Goal: Task Accomplishment & Management: Use online tool/utility

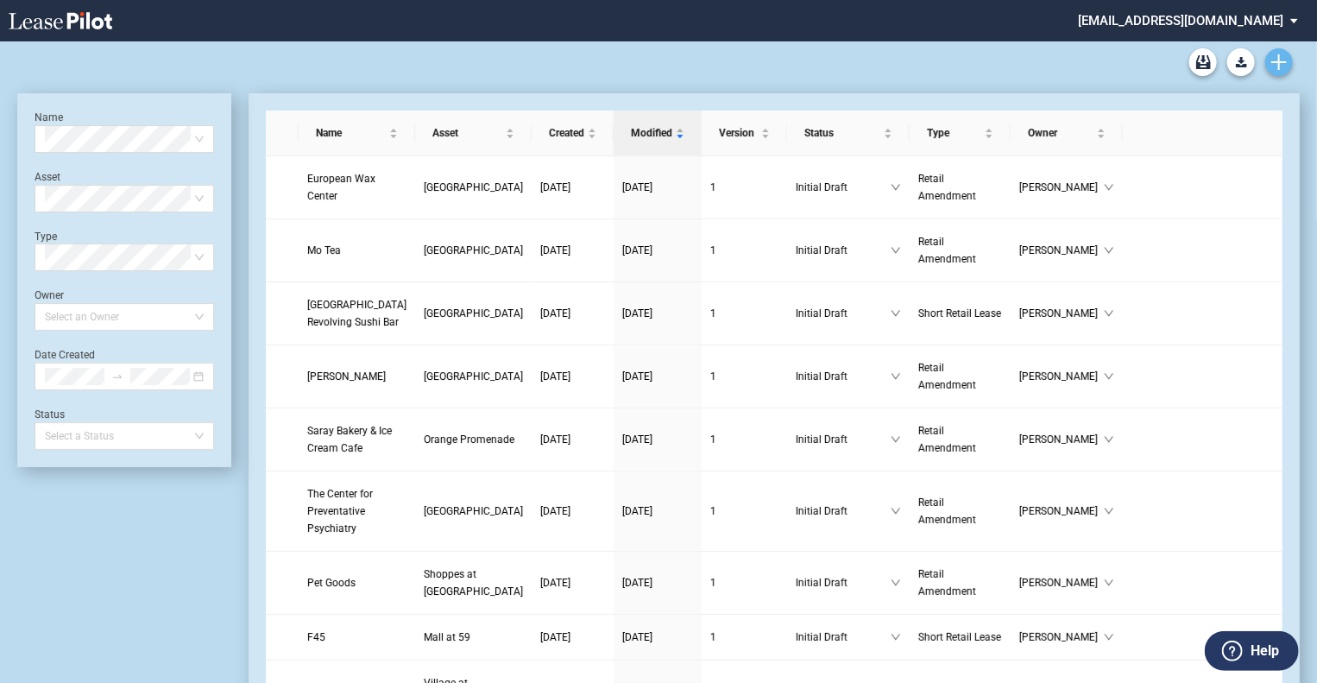
click at [1288, 66] on link "Create new document" at bounding box center [1279, 62] width 28 height 28
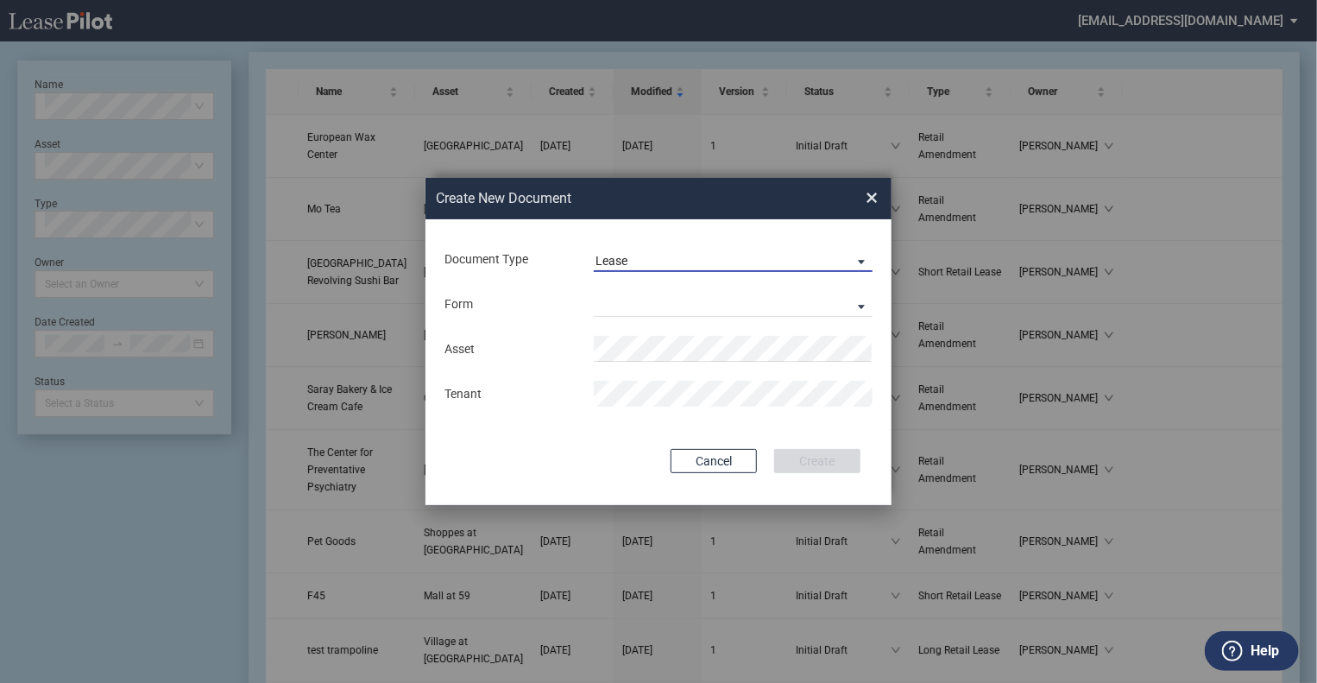
click at [659, 260] on span "Lease" at bounding box center [720, 261] width 248 height 17
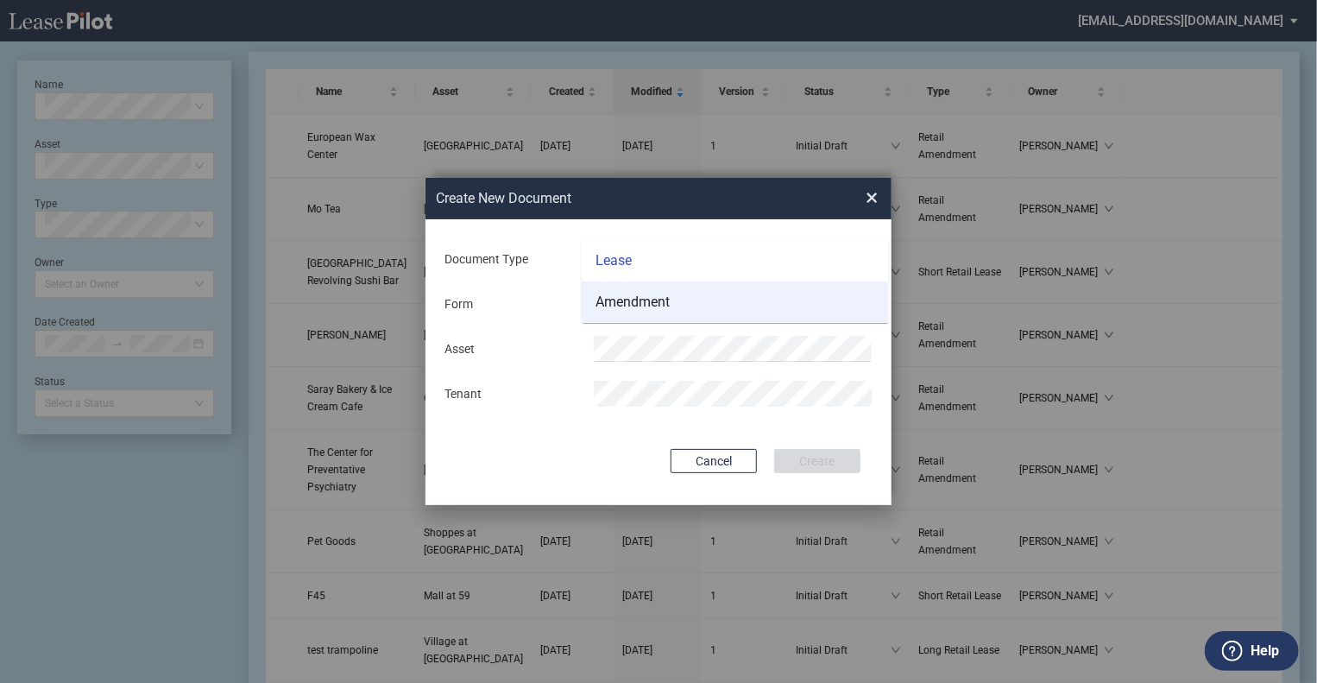
click at [656, 303] on div "Amendment" at bounding box center [633, 302] width 74 height 19
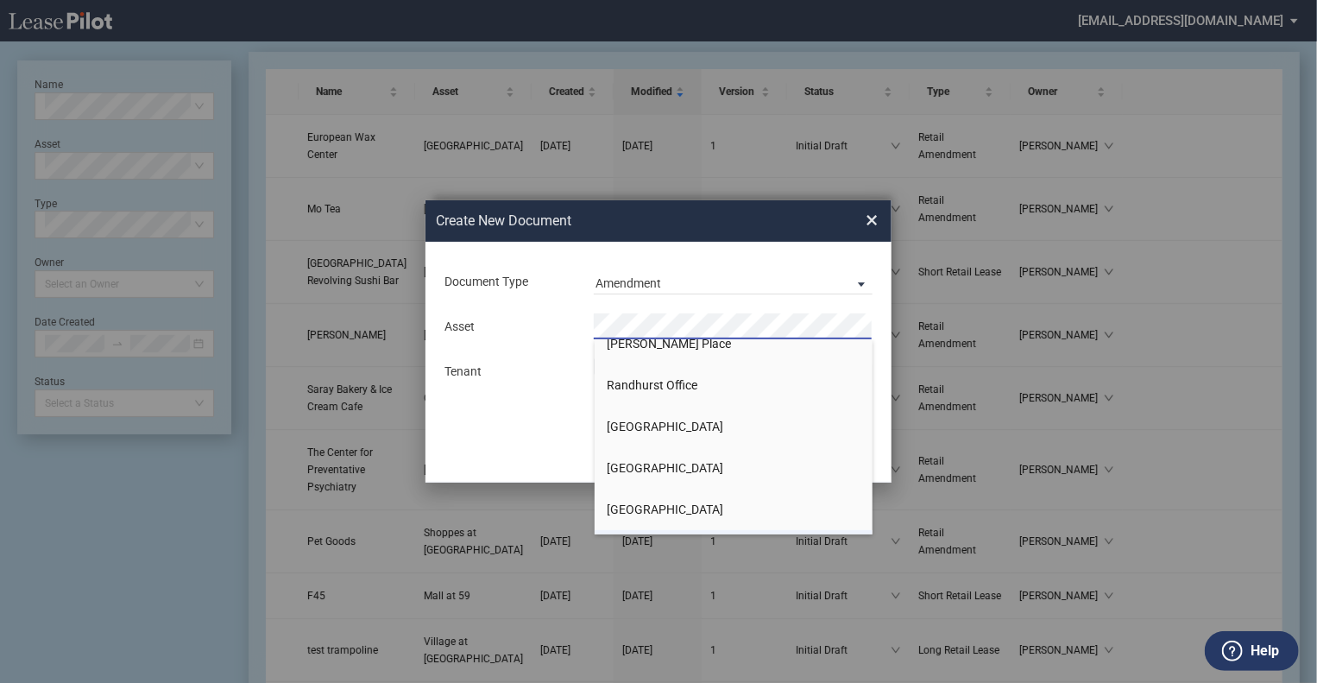
scroll to position [2244, 0]
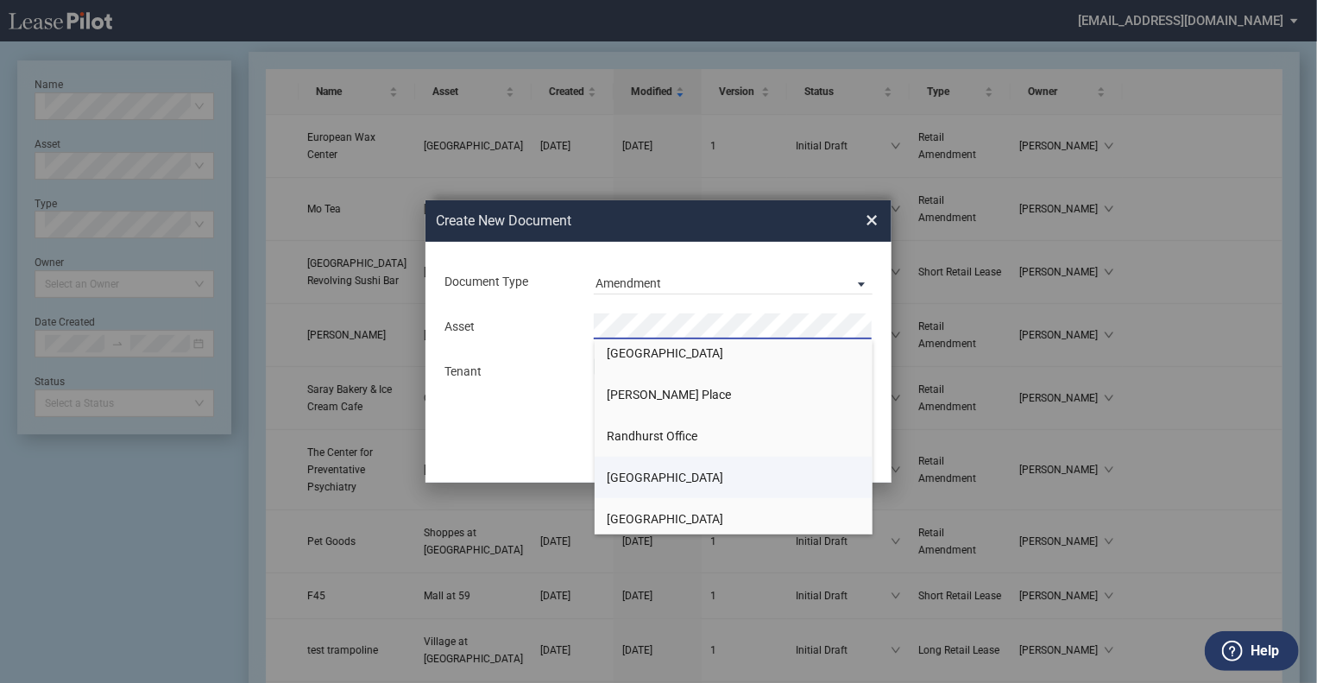
drag, startPoint x: 644, startPoint y: 476, endPoint x: 620, endPoint y: 457, distance: 30.2
click at [645, 473] on span "[GEOGRAPHIC_DATA]" at bounding box center [666, 477] width 117 height 14
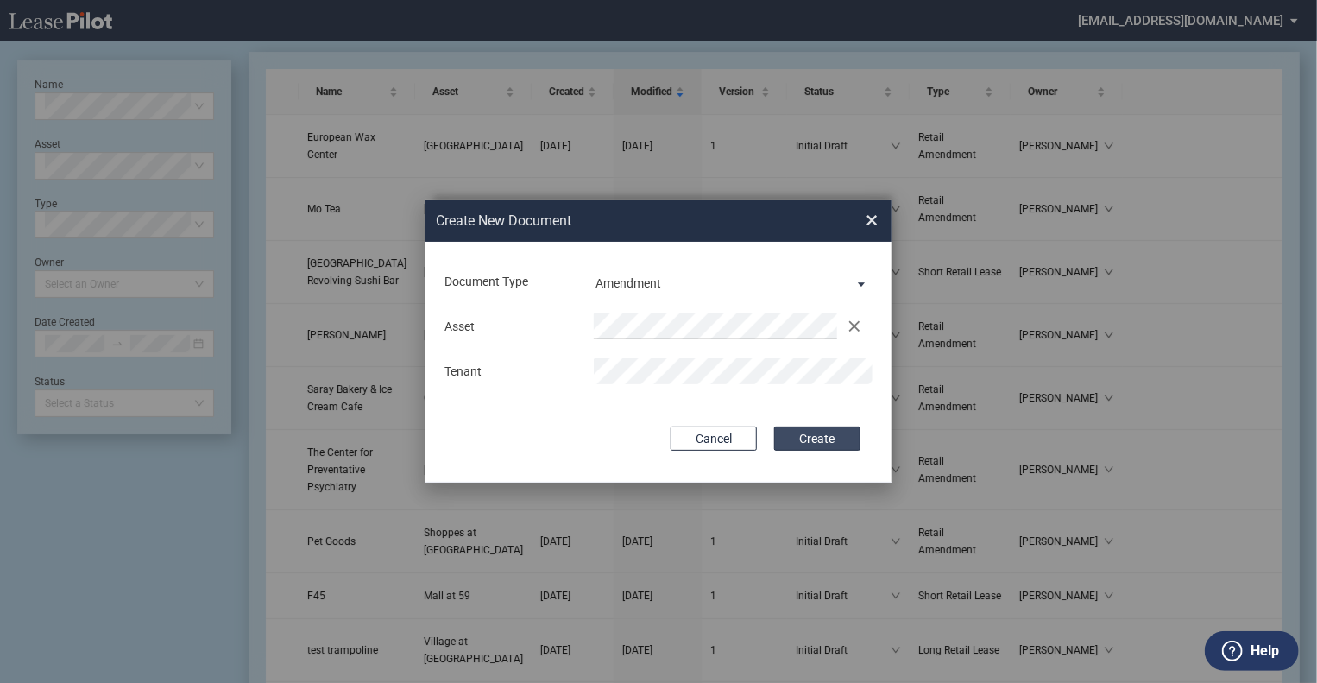
click at [817, 438] on button "Create" at bounding box center [817, 438] width 86 height 24
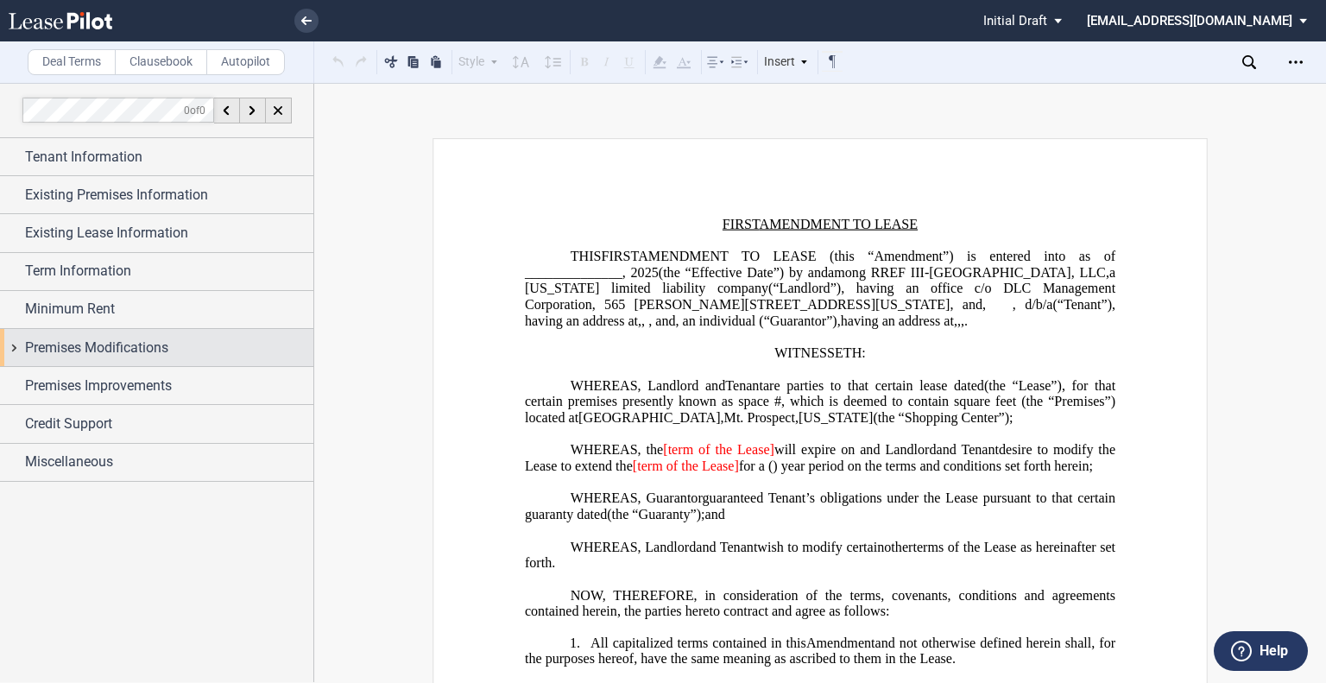
click at [52, 348] on span "Premises Modifications" at bounding box center [96, 347] width 143 height 21
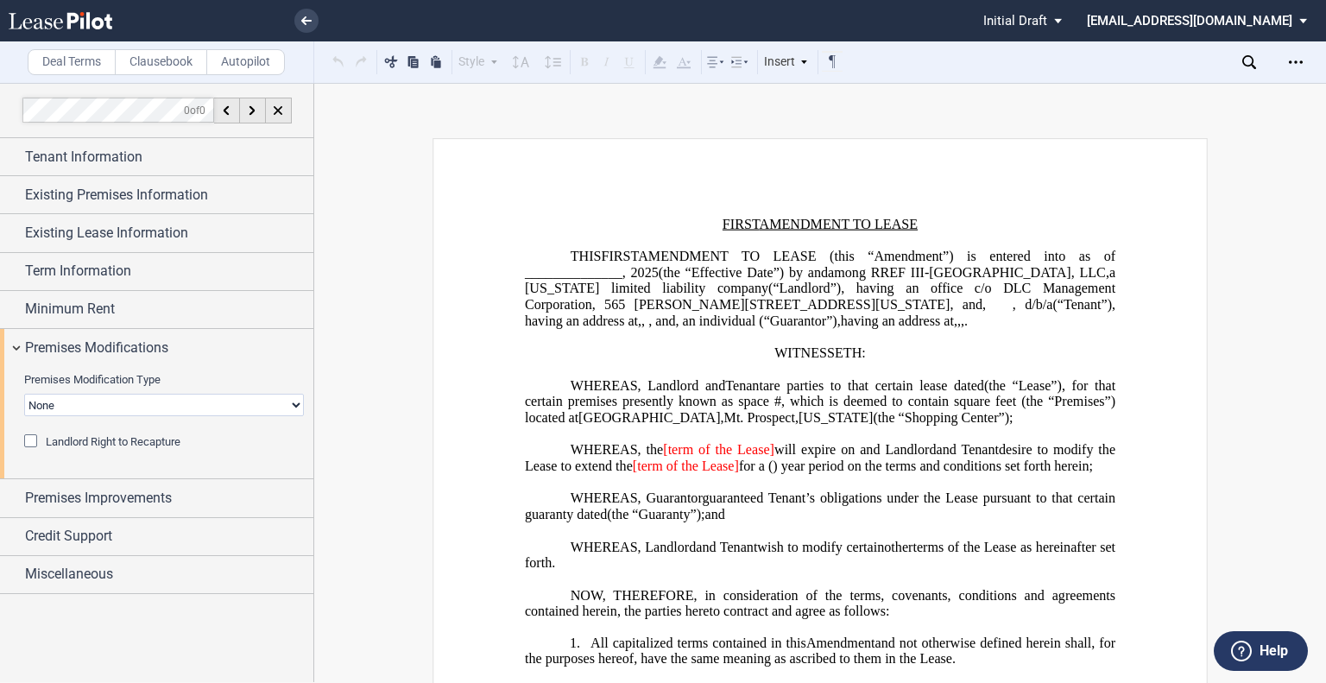
click at [85, 401] on select "None Expansion Relocation" at bounding box center [164, 405] width 280 height 22
select select "expansion"
click at [24, 394] on select "None Expansion Relocation" at bounding box center [164, 405] width 280 height 22
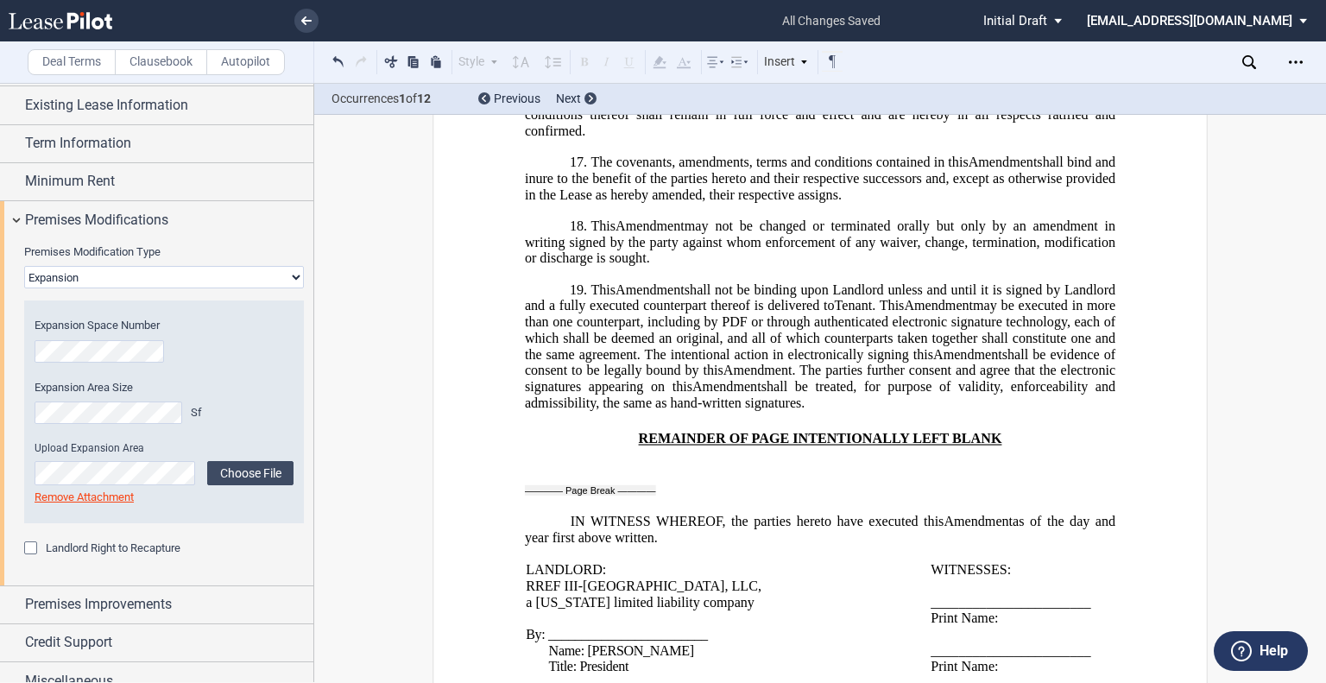
scroll to position [144, 0]
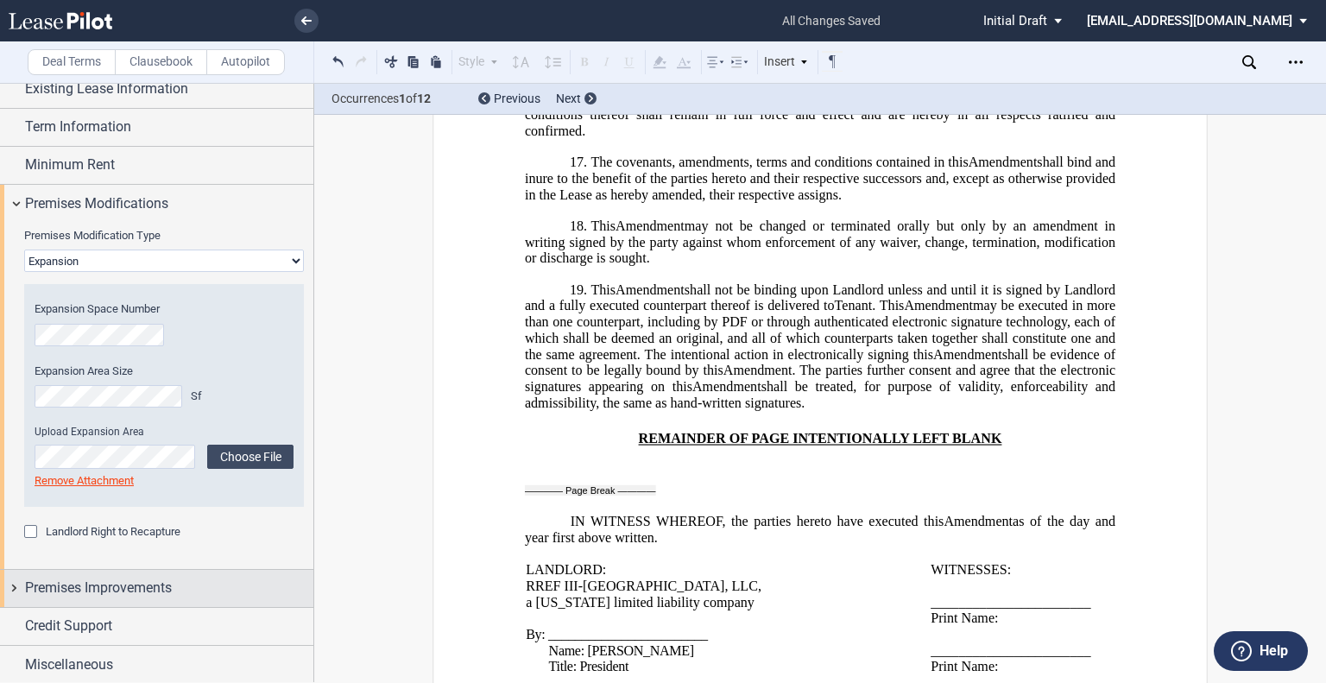
click at [166, 583] on span "Premises Improvements" at bounding box center [98, 587] width 147 height 21
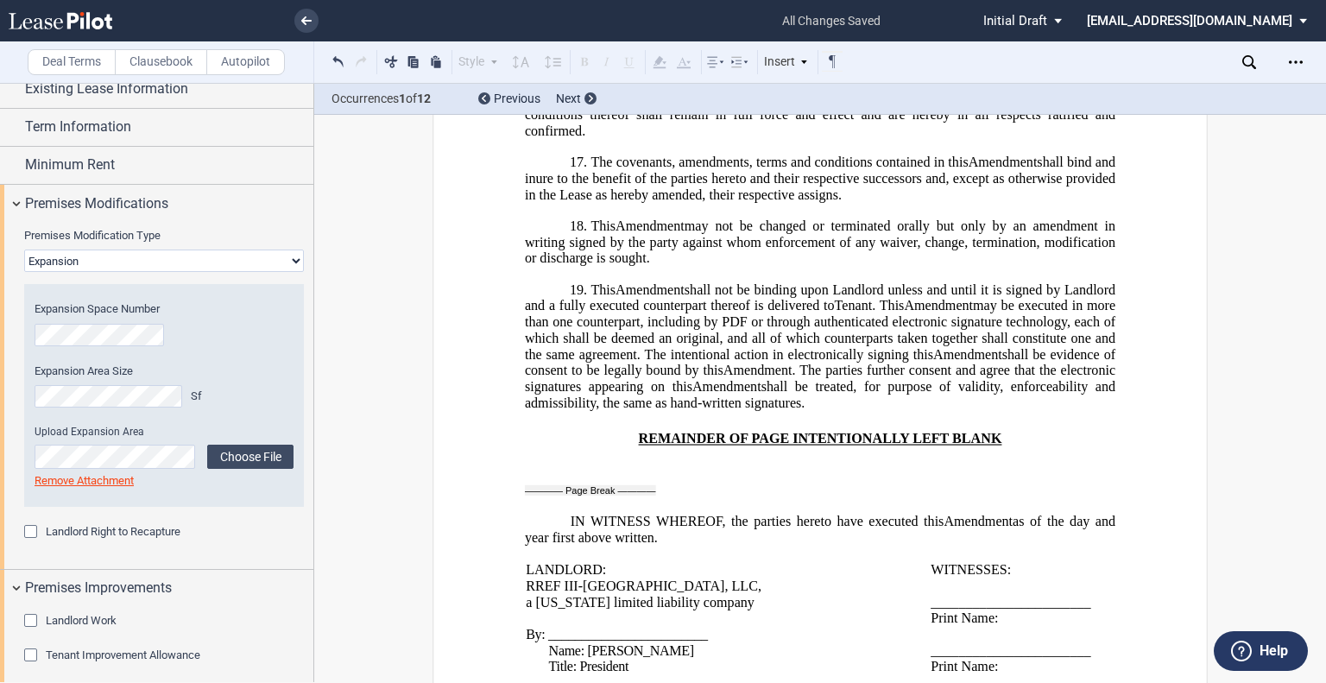
scroll to position [245, 0]
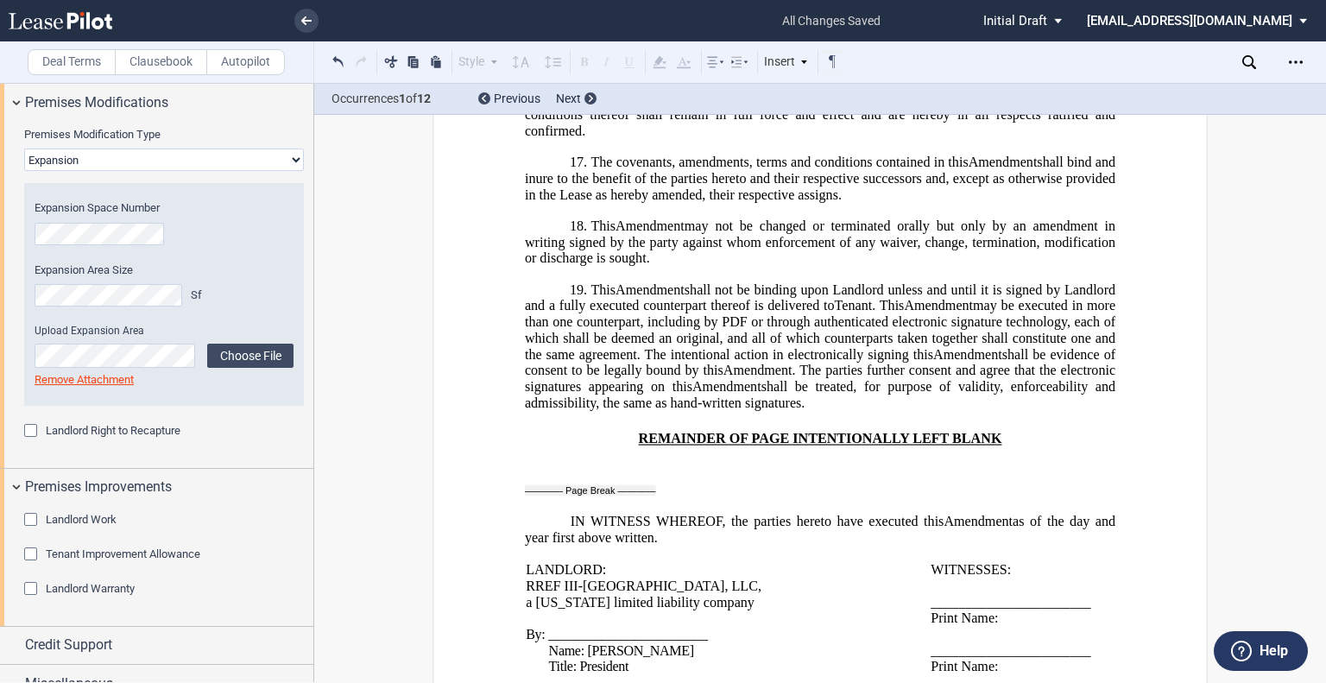
click at [83, 513] on span "Landlord Work" at bounding box center [81, 519] width 71 height 13
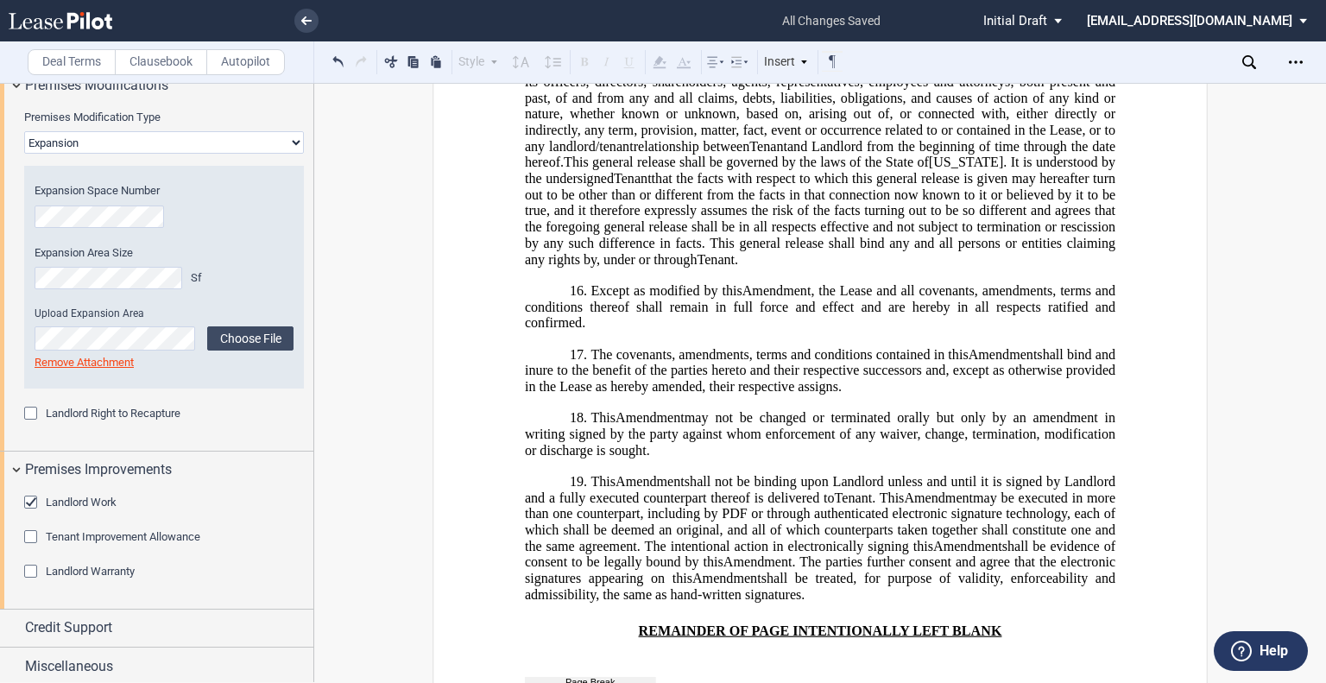
click at [90, 538] on span "Tenant Improvement Allowance" at bounding box center [123, 536] width 154 height 13
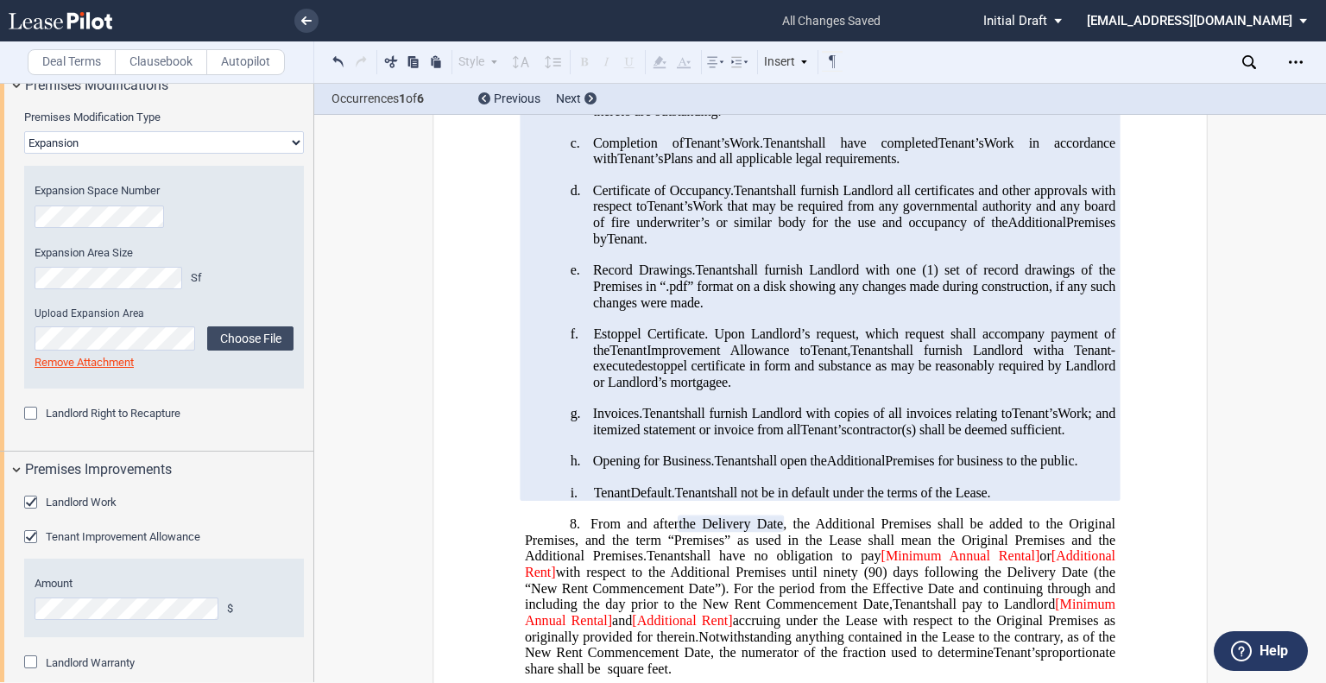
scroll to position [1966, 0]
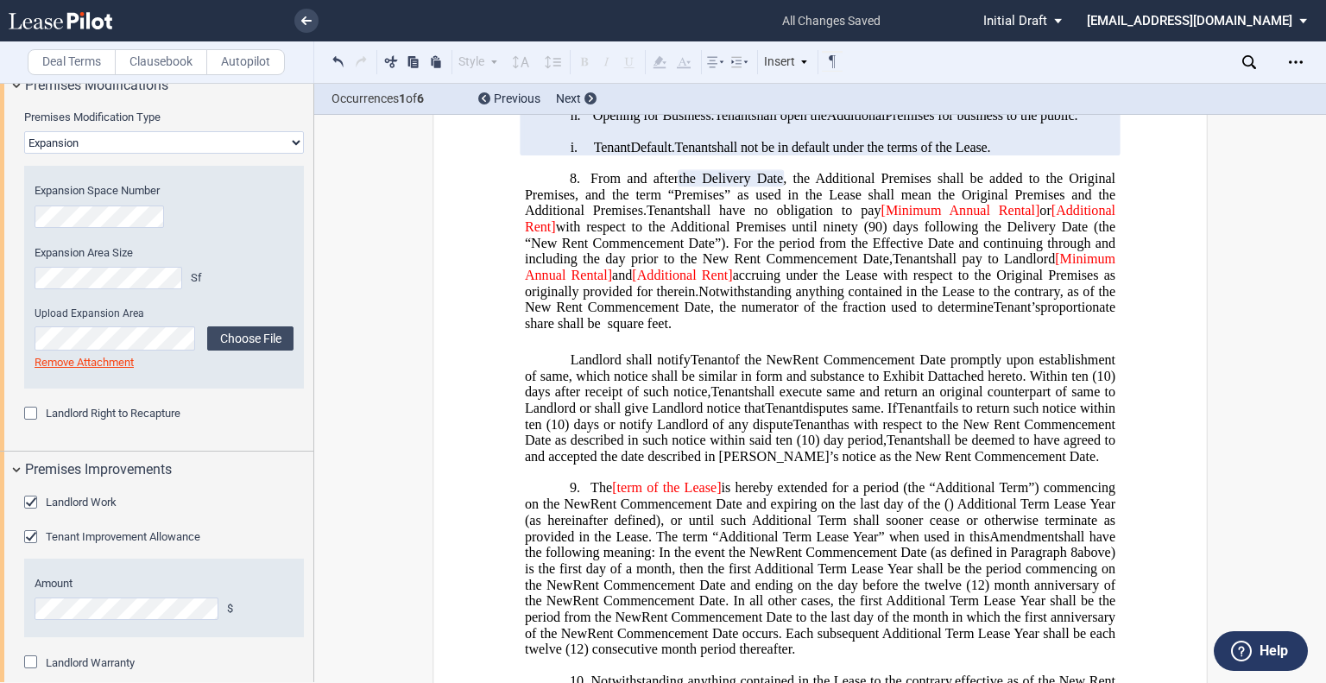
click at [31, 537] on div "Tenant Improvement Allowance" at bounding box center [32, 538] width 17 height 17
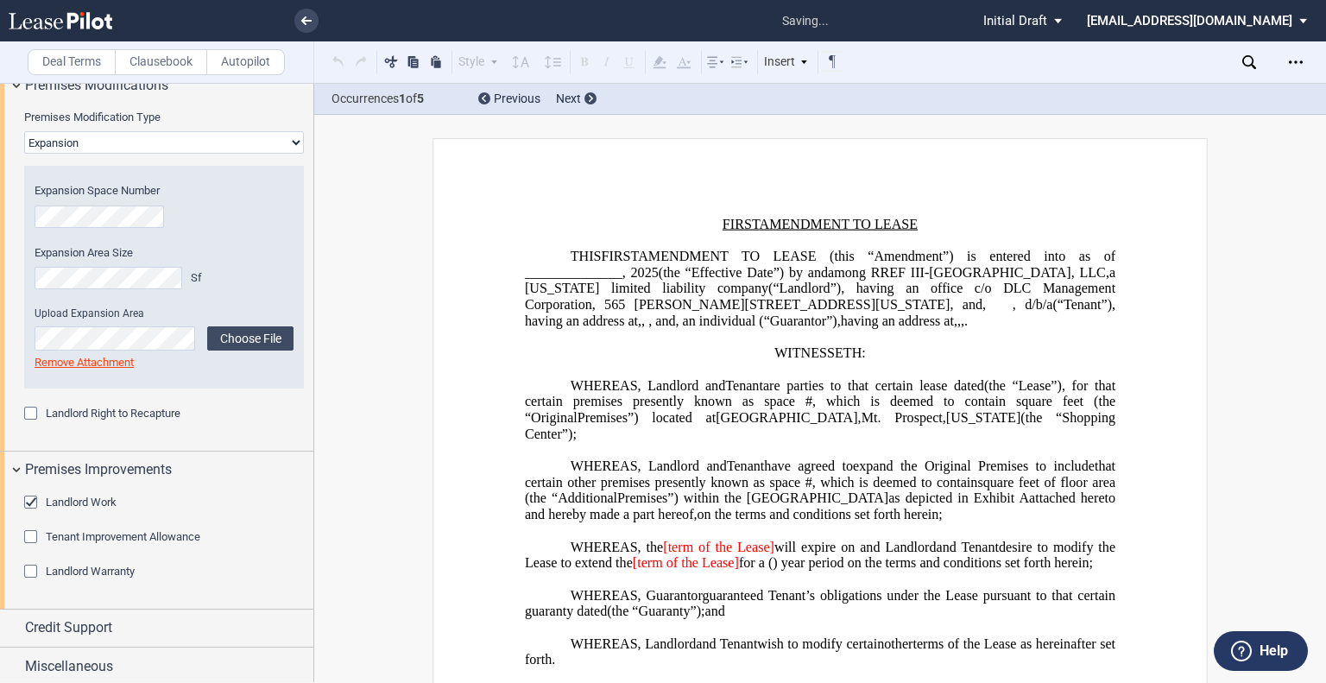
scroll to position [690, 0]
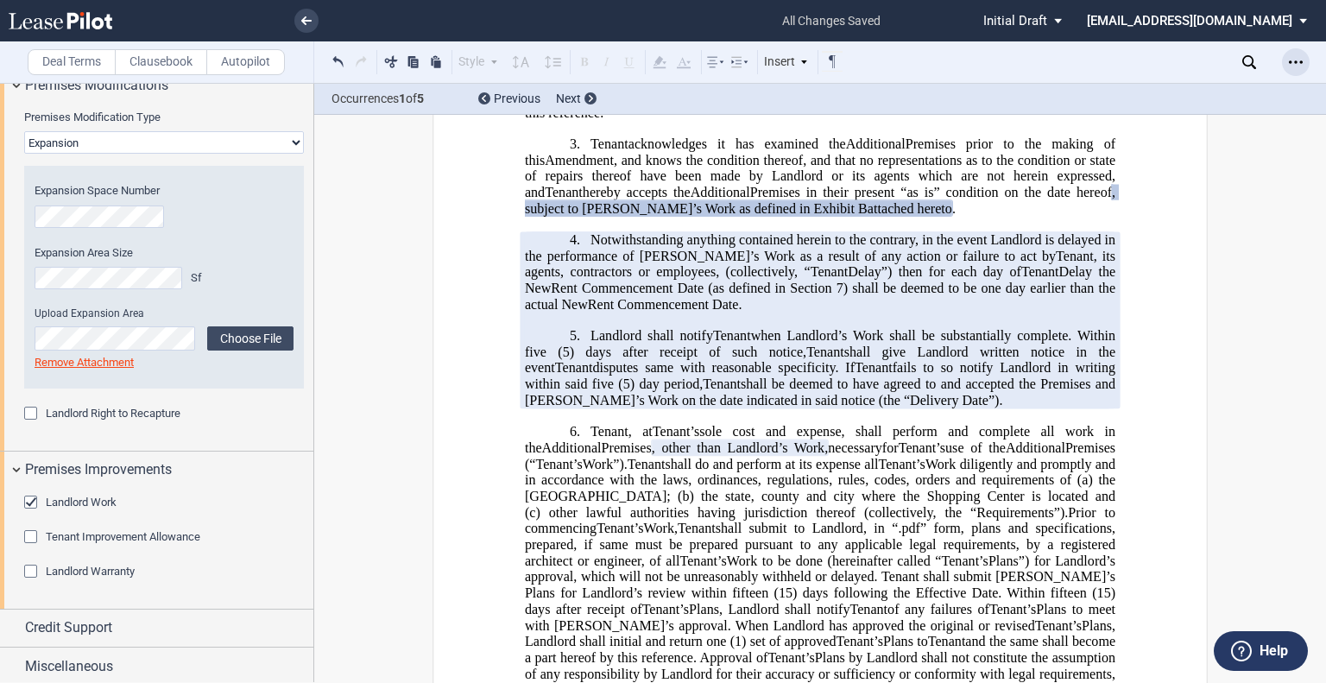
click at [1295, 63] on use "Open Lease options menu" at bounding box center [1296, 61] width 14 height 3
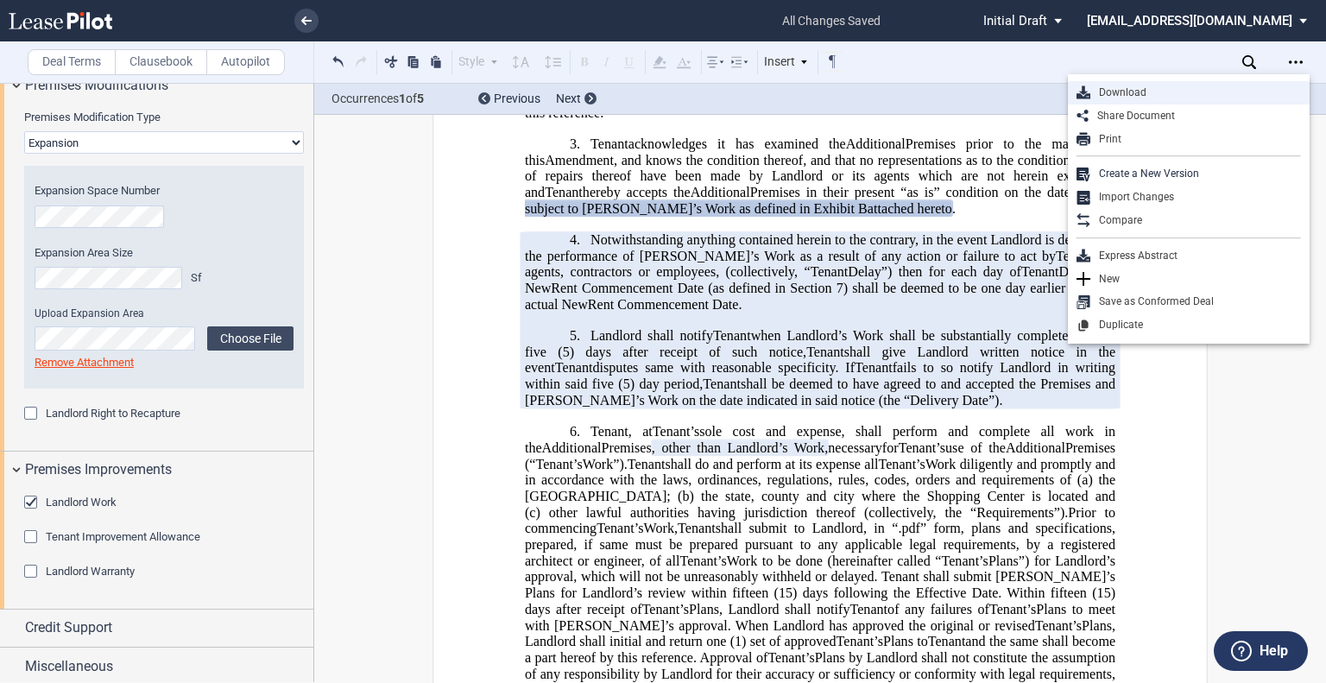
click at [1122, 98] on div "Download" at bounding box center [1195, 92] width 211 height 15
